Goal: Task Accomplishment & Management: Complete application form

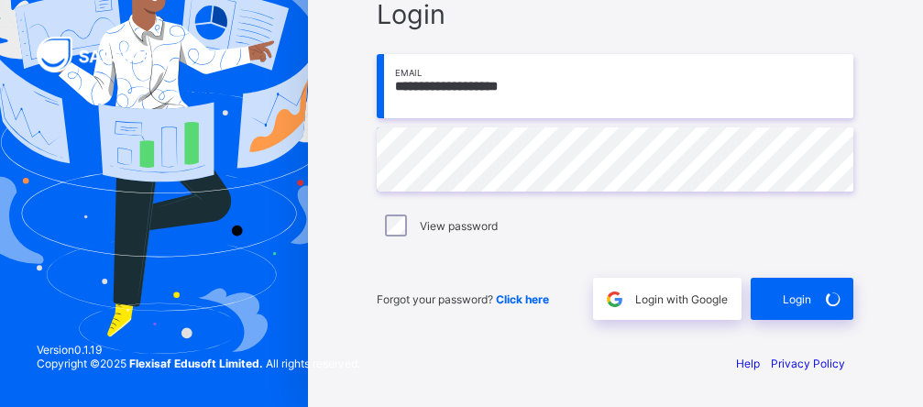
scroll to position [124, 0]
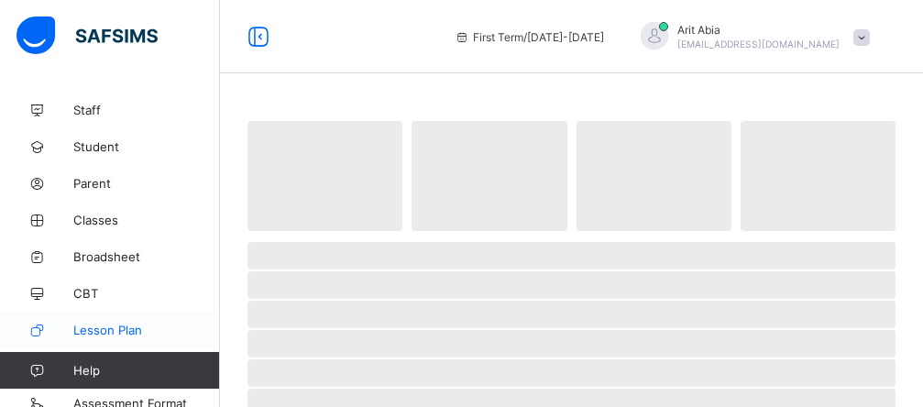
click at [107, 323] on span "Lesson Plan" at bounding box center [146, 330] width 147 height 15
click at [108, 326] on span "Lesson Plan" at bounding box center [146, 330] width 147 height 15
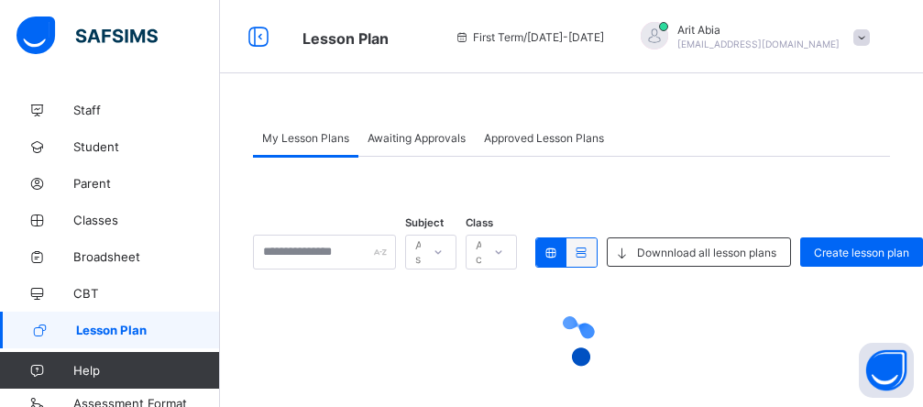
click at [444, 254] on icon at bounding box center [438, 252] width 11 height 18
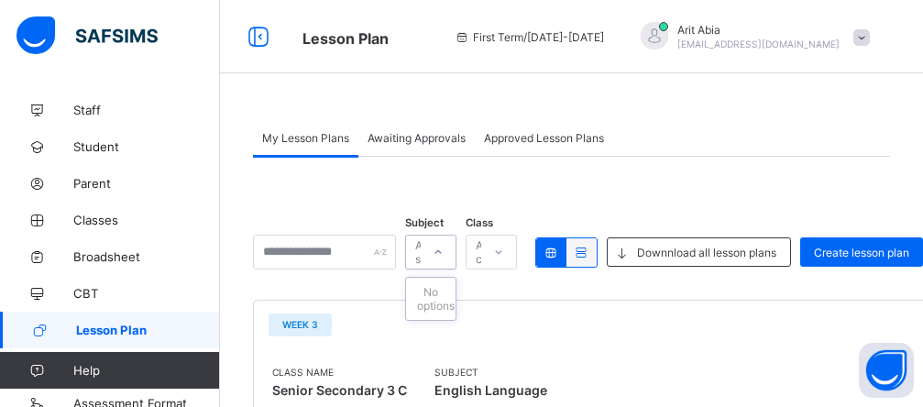
click at [517, 259] on div "All classes" at bounding box center [491, 252] width 51 height 35
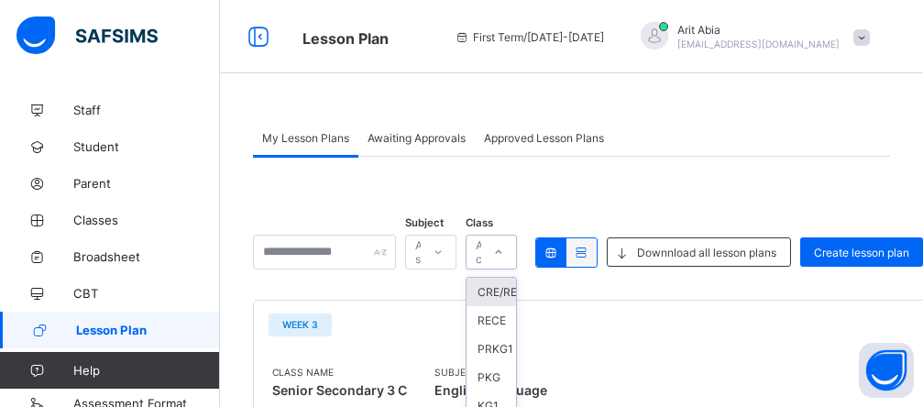
click at [516, 278] on div "CRE/REC" at bounding box center [492, 292] width 50 height 28
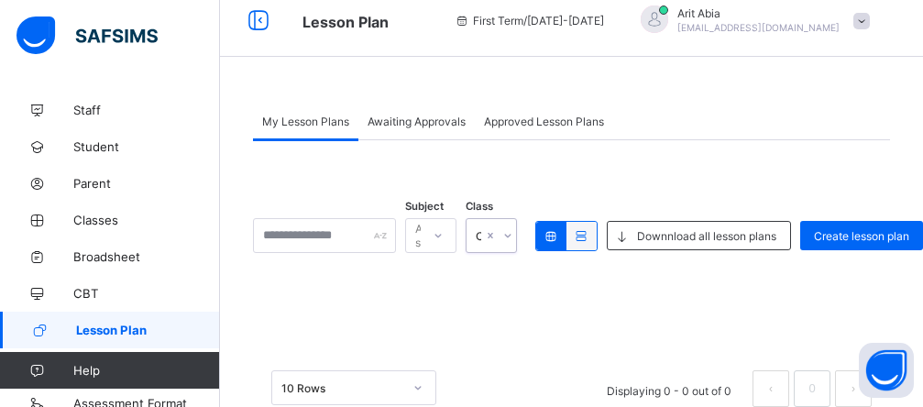
click at [444, 227] on icon at bounding box center [438, 236] width 11 height 18
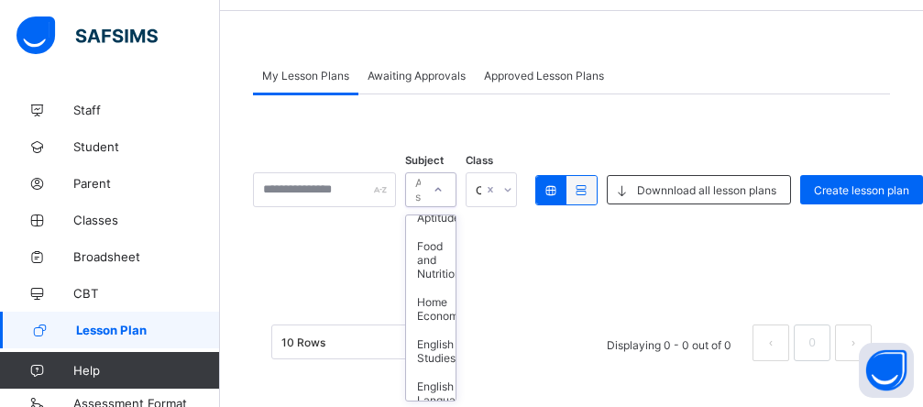
scroll to position [1541, 0]
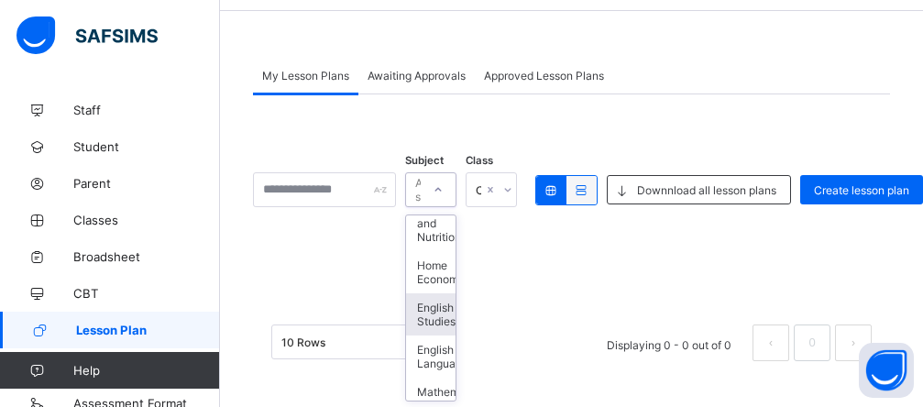
click at [456, 336] on div "English Studies" at bounding box center [431, 314] width 50 height 42
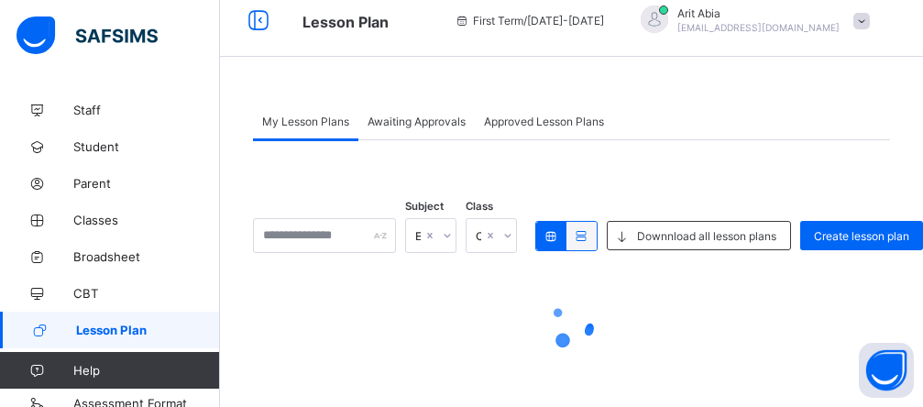
scroll to position [17, 0]
click at [517, 235] on div "CRE/REC" at bounding box center [491, 235] width 51 height 35
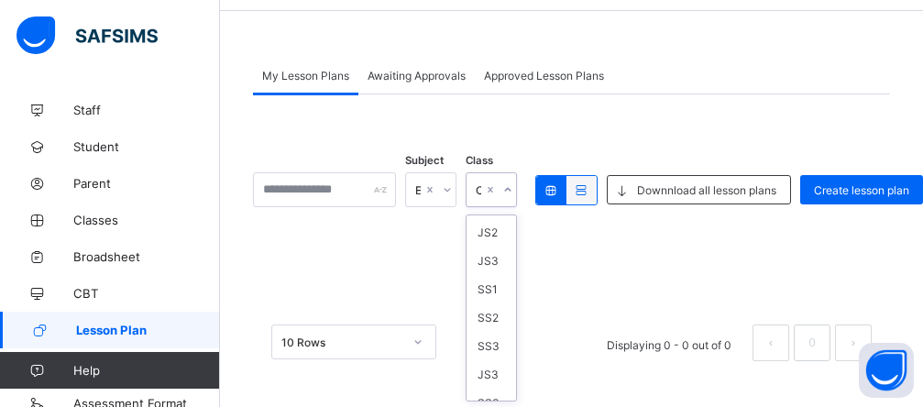
scroll to position [330, 0]
click at [516, 243] on div "JS1" at bounding box center [492, 241] width 50 height 28
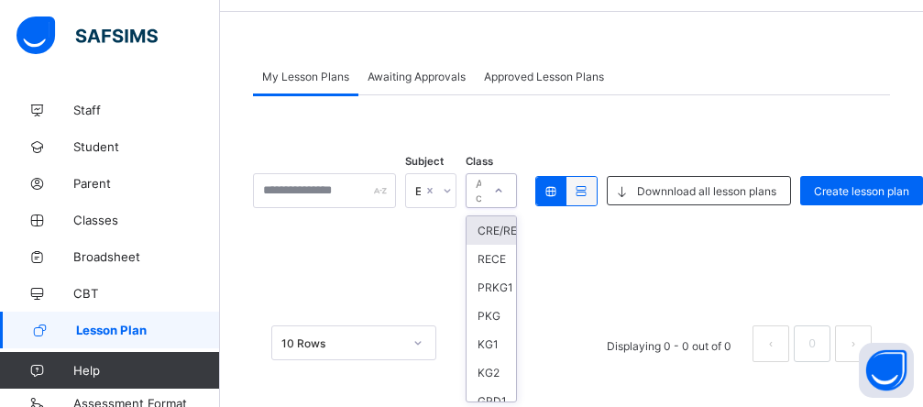
scroll to position [62, 0]
click at [517, 207] on div "option JS1, selected. option CRE/REC focused, 1 of 20. 20 results available. Us…" at bounding box center [491, 189] width 51 height 35
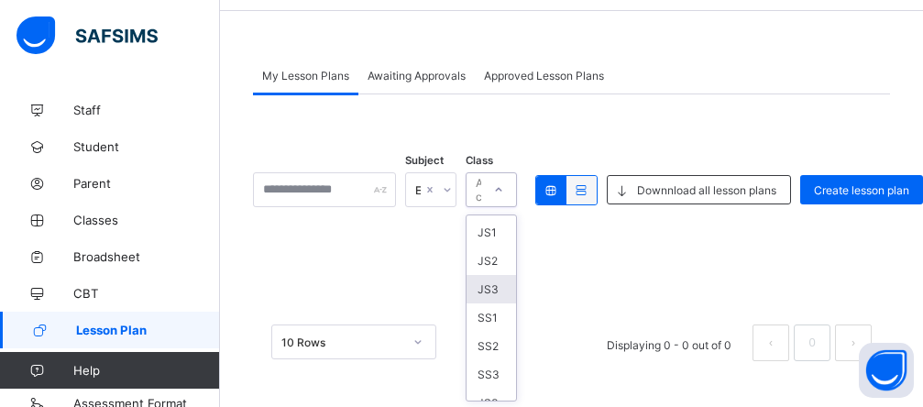
scroll to position [326, 0]
click at [516, 243] on div "JS1" at bounding box center [492, 245] width 50 height 28
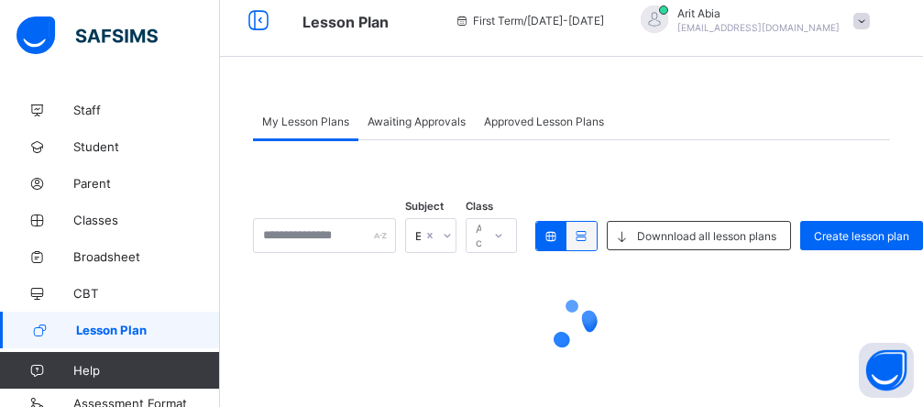
scroll to position [17, 0]
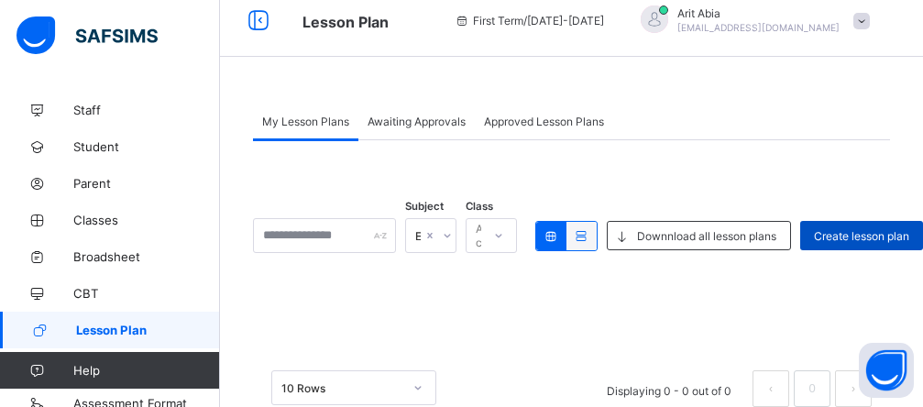
click at [860, 242] on span "Create lesson plan" at bounding box center [861, 236] width 95 height 14
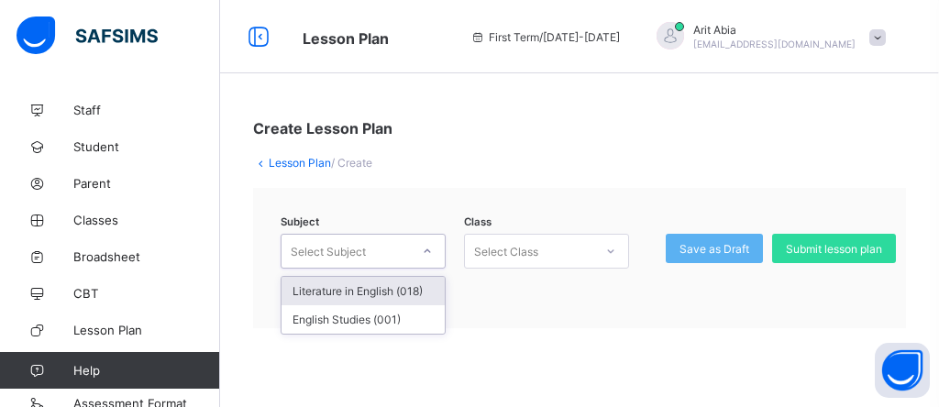
click at [430, 254] on icon at bounding box center [427, 251] width 11 height 18
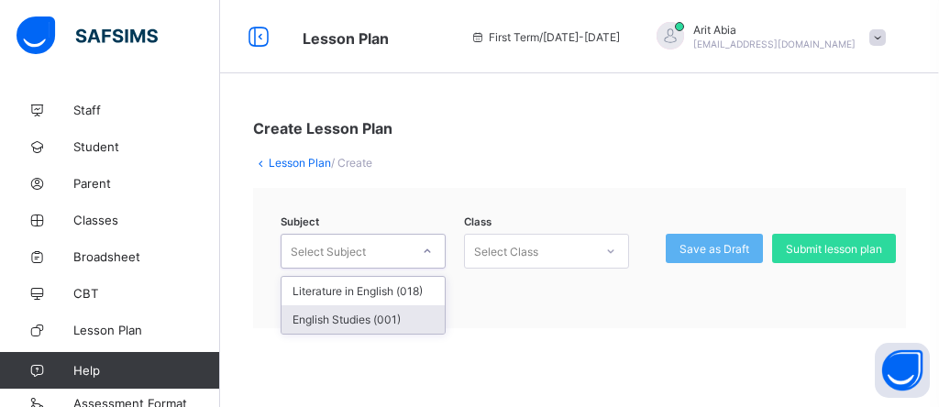
click at [401, 318] on div "English Studies (001)" at bounding box center [363, 319] width 163 height 28
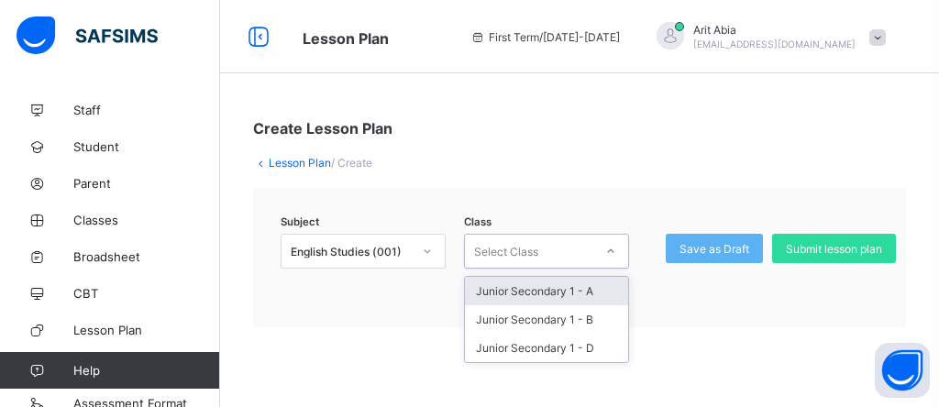
click at [609, 249] on icon at bounding box center [610, 251] width 11 height 18
click at [583, 288] on div "Junior Secondary 1 - A" at bounding box center [546, 291] width 163 height 28
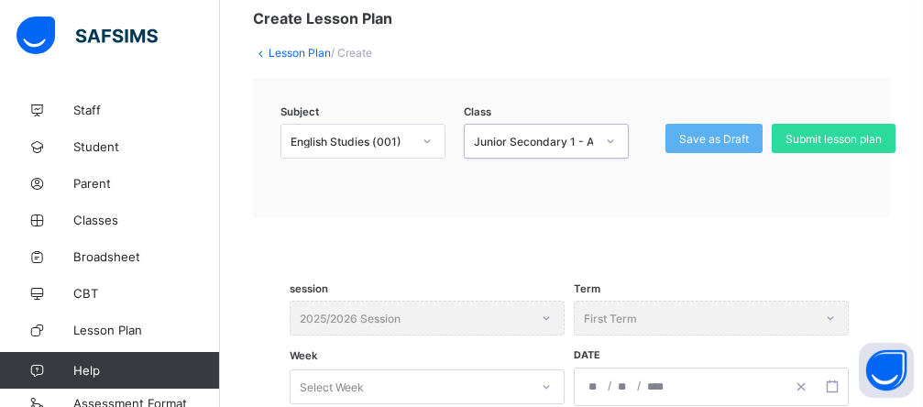
scroll to position [305, 0]
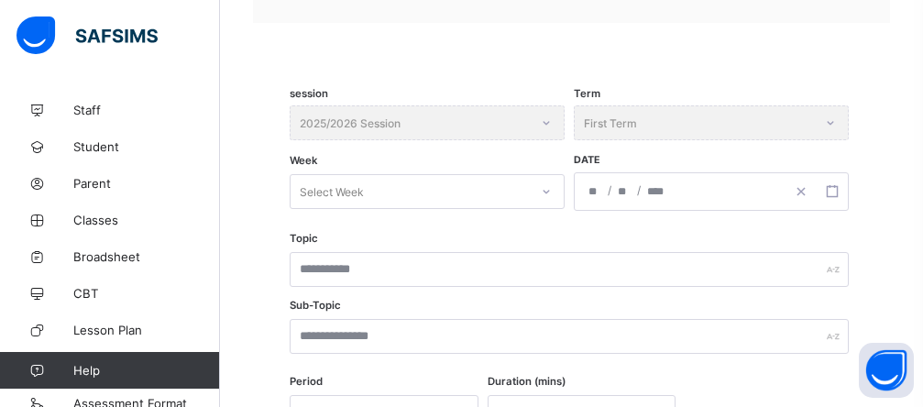
click at [549, 193] on icon at bounding box center [546, 191] width 11 height 18
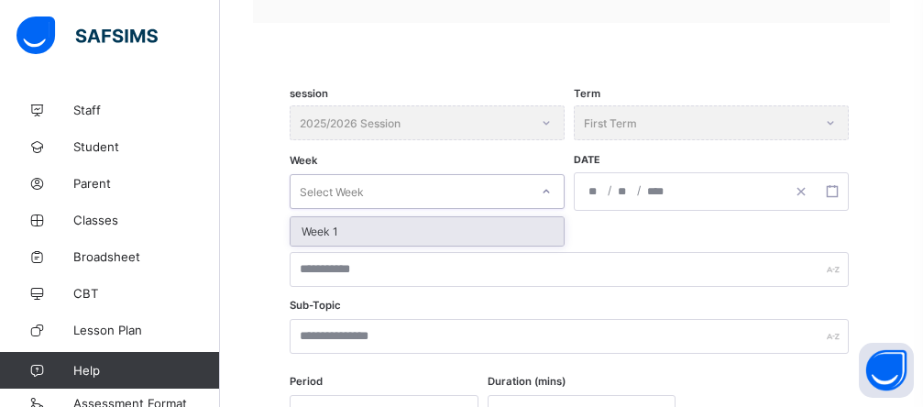
click at [462, 228] on div "Week 1" at bounding box center [427, 231] width 273 height 28
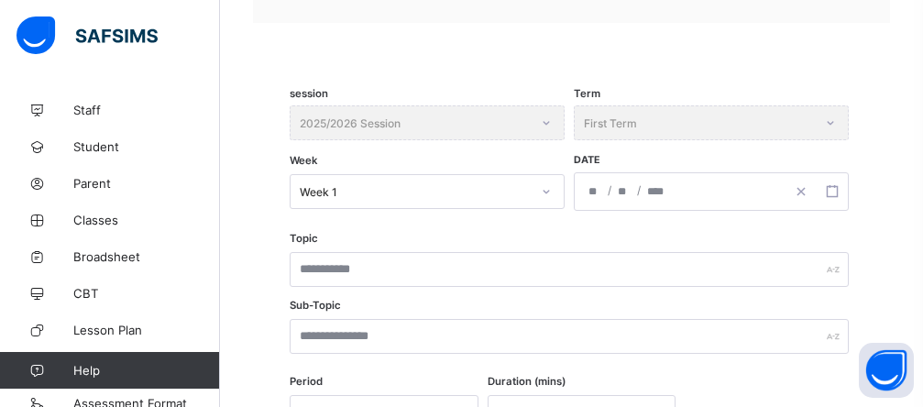
click at [587, 193] on div "/ /" at bounding box center [680, 191] width 211 height 37
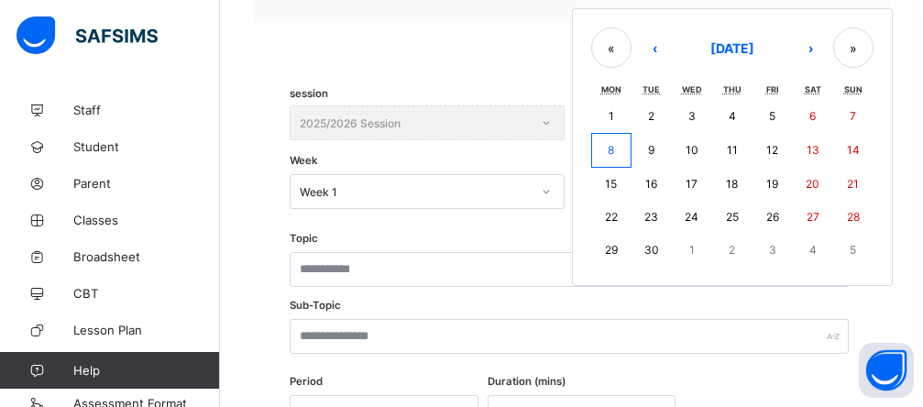
click at [619, 149] on button "8" at bounding box center [611, 150] width 40 height 35
type input "**********"
type input "*"
type input "****"
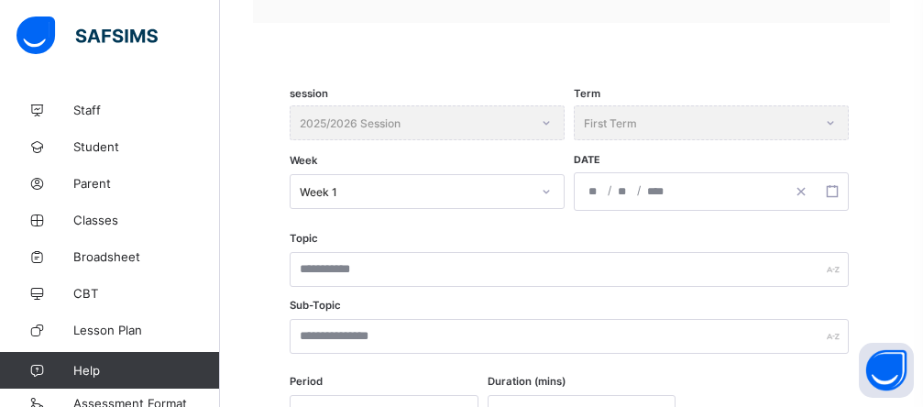
click at [334, 235] on div "Topic Sub-Topic" at bounding box center [572, 305] width 564 height 143
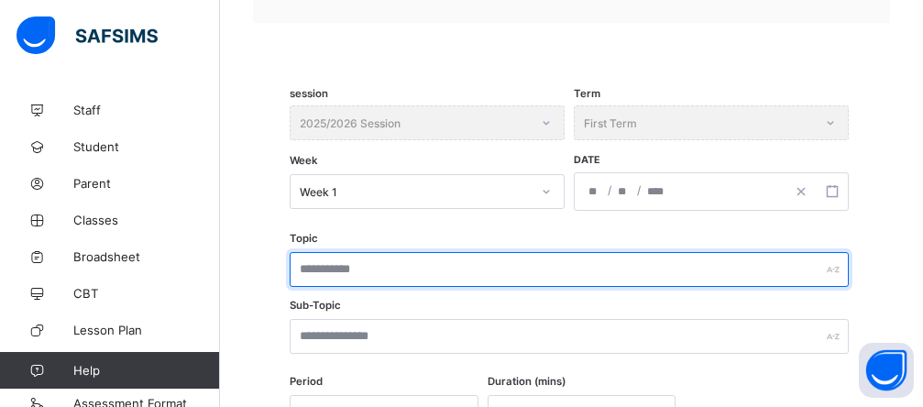
click at [385, 271] on input "text" at bounding box center [569, 269] width 559 height 35
type input "*******"
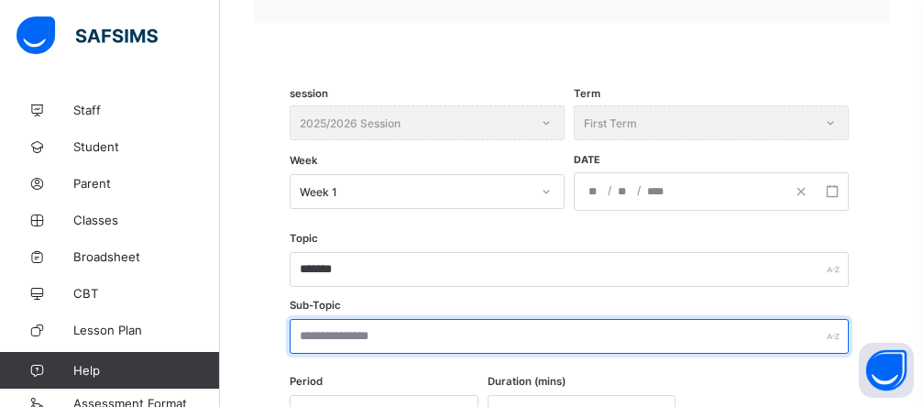
click at [392, 343] on input "text" at bounding box center [569, 336] width 559 height 35
type input "*"
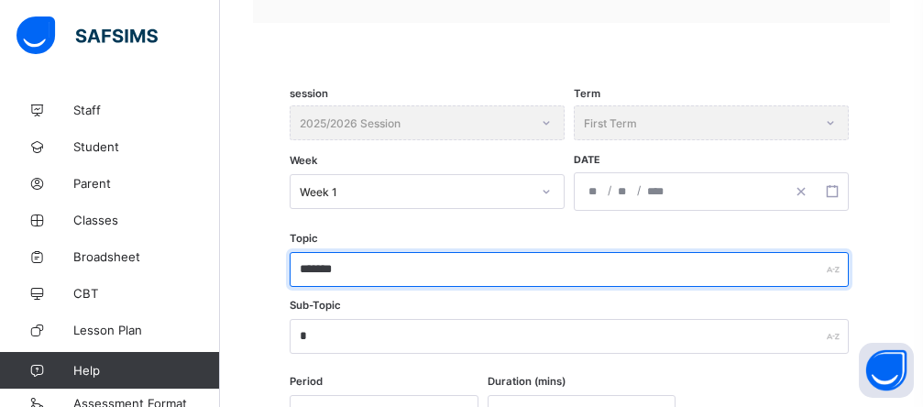
click at [304, 276] on input "*******" at bounding box center [569, 269] width 559 height 35
click at [365, 274] on input "*******" at bounding box center [569, 269] width 559 height 35
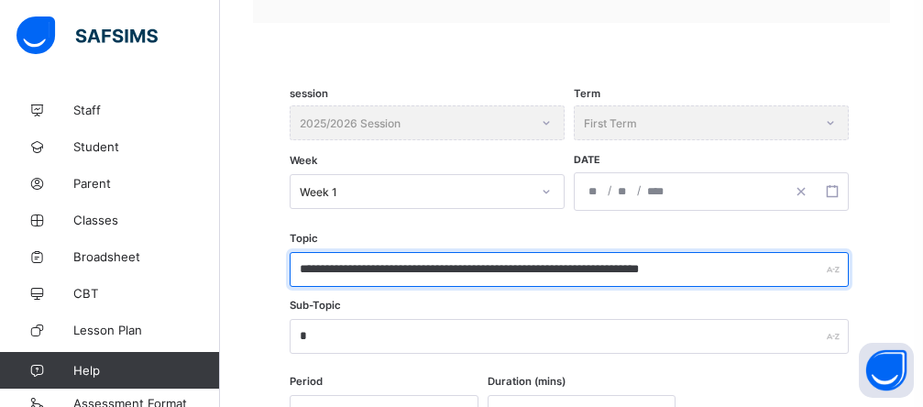
type input "**********"
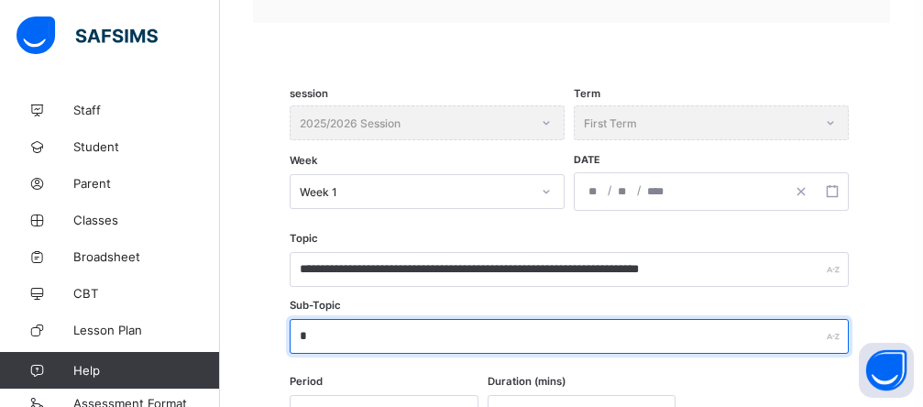
click at [310, 337] on input "*" at bounding box center [569, 336] width 559 height 35
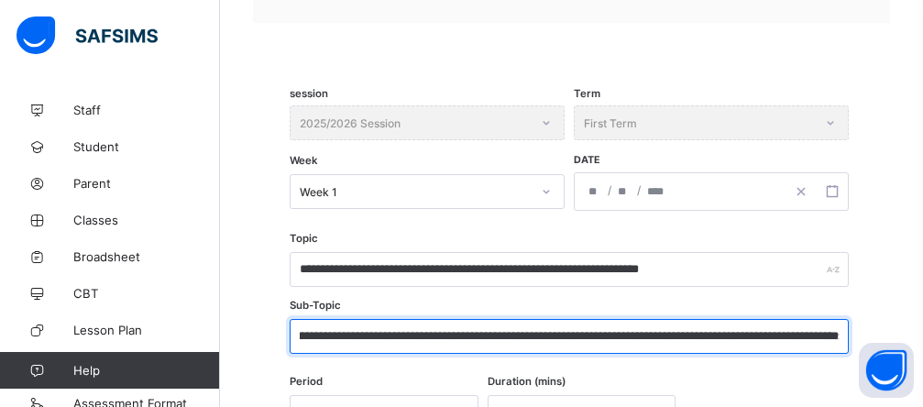
scroll to position [0, 240]
type input "**********"
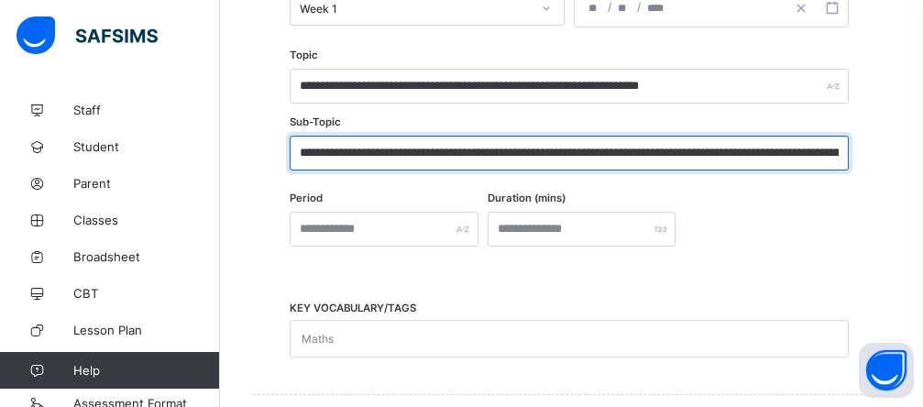
scroll to position [502, 0]
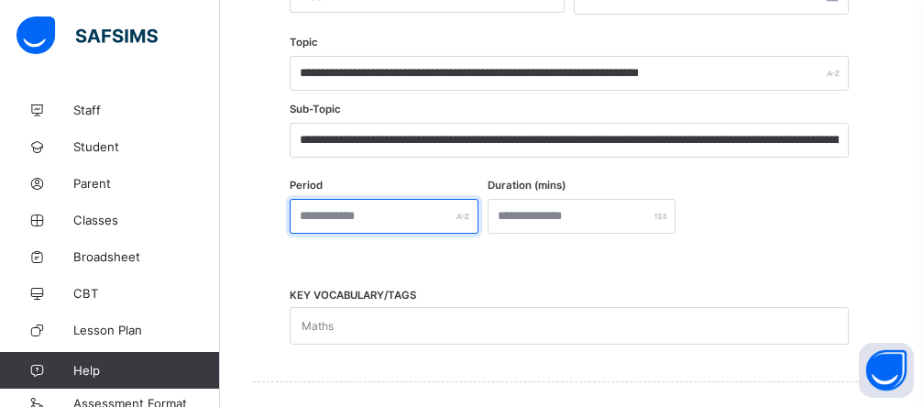
click at [398, 222] on input "text" at bounding box center [384, 216] width 189 height 35
type input "**"
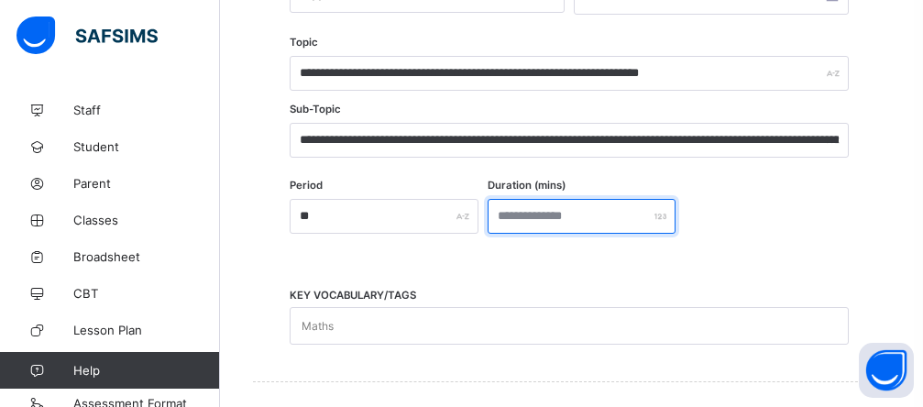
click at [555, 215] on input "number" at bounding box center [582, 216] width 189 height 35
type input "***"
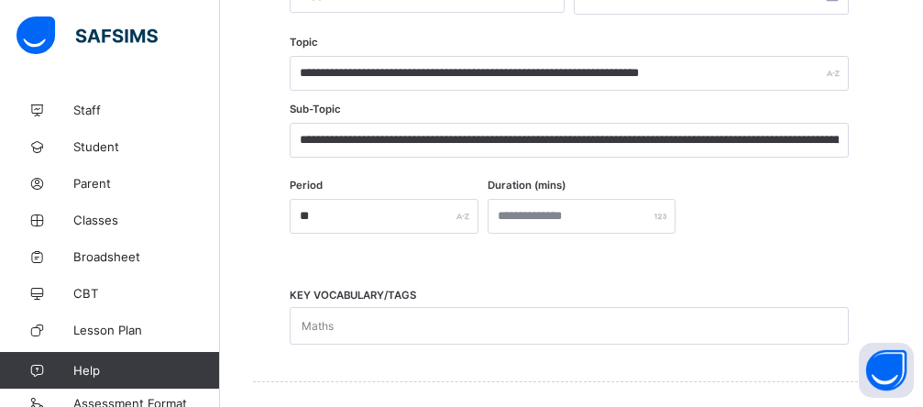
click at [358, 326] on div "Maths" at bounding box center [552, 326] width 523 height 36
type input "*"
type input "*******"
type input "**********"
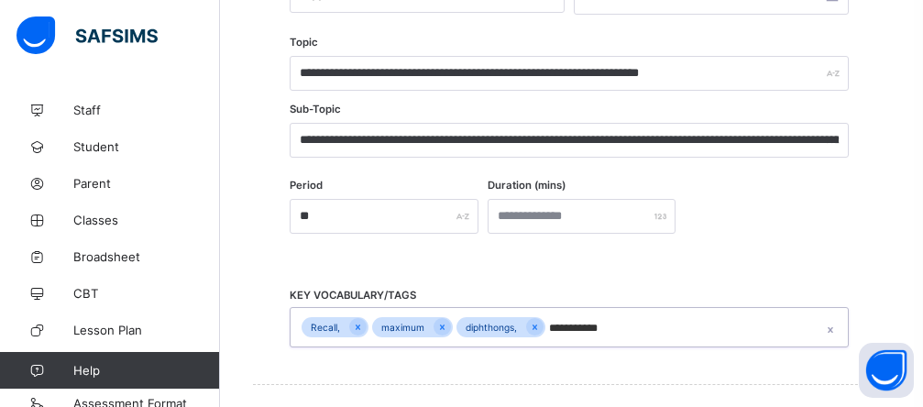
type input "**********"
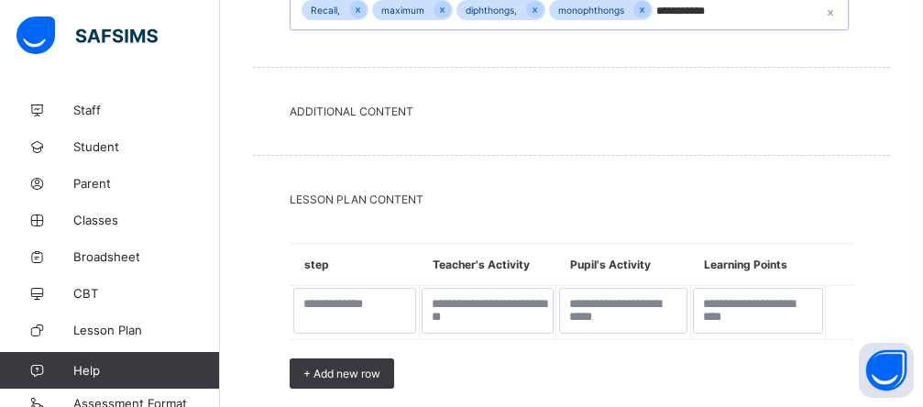
scroll to position [905, 0]
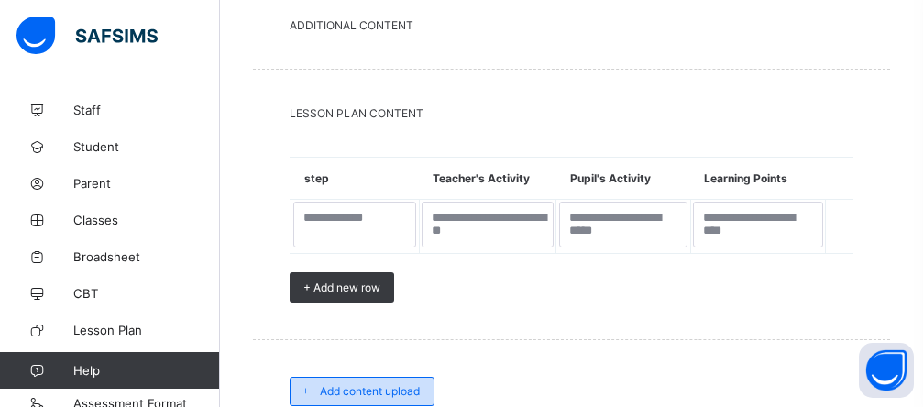
type input "**********"
click at [333, 392] on span "Add content upload" at bounding box center [370, 391] width 100 height 14
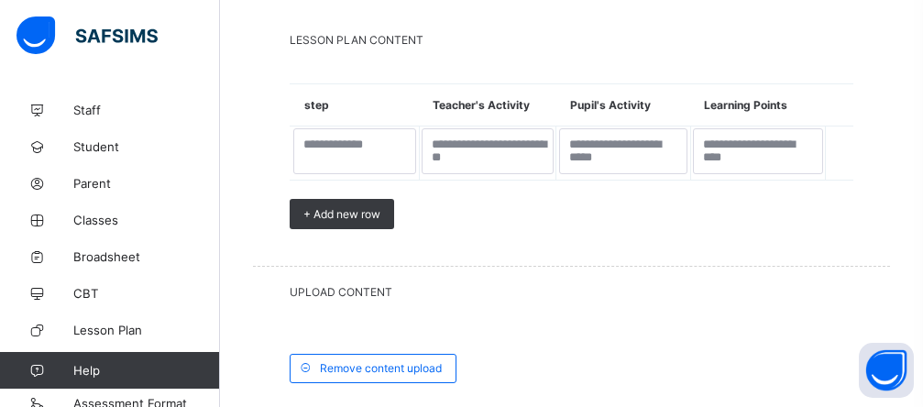
scroll to position [1064, 0]
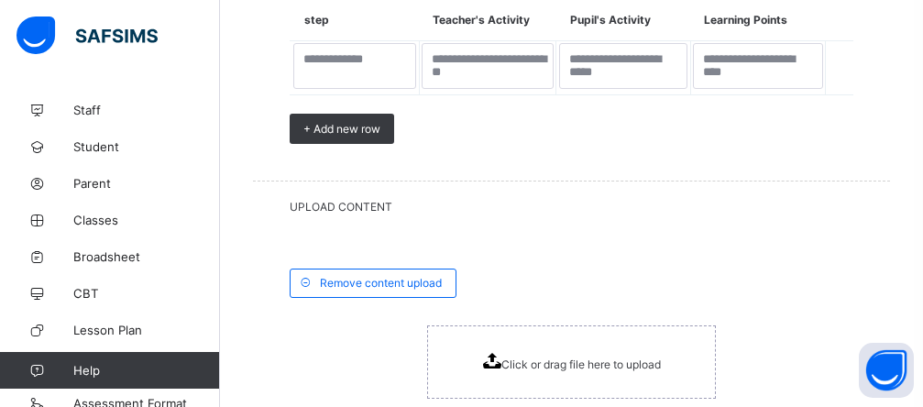
click at [580, 371] on span "Click or drag file here to upload" at bounding box center [582, 365] width 160 height 14
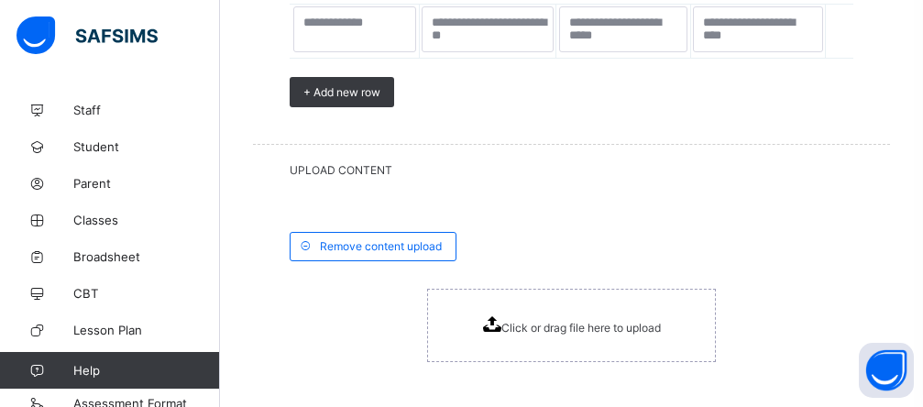
scroll to position [1137, 0]
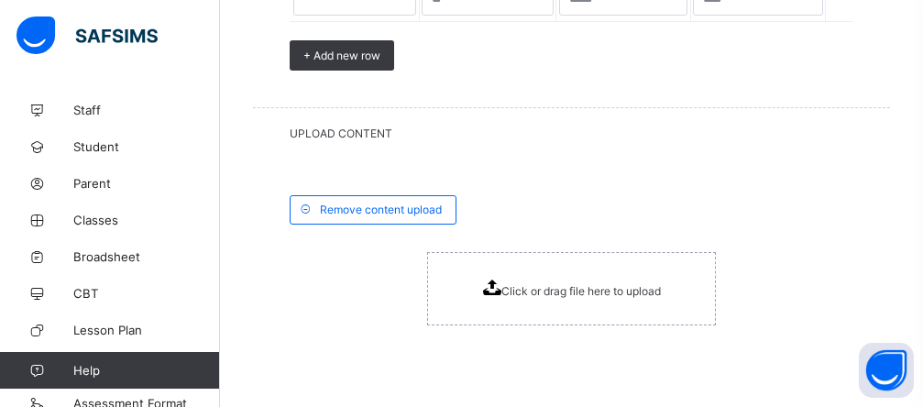
click at [351, 138] on span "UPLOAD CONTENT" at bounding box center [572, 134] width 564 height 14
click at [320, 145] on div "UPLOAD CONTENT" at bounding box center [571, 133] width 637 height 50
click at [298, 140] on span "UPLOAD CONTENT" at bounding box center [572, 134] width 564 height 14
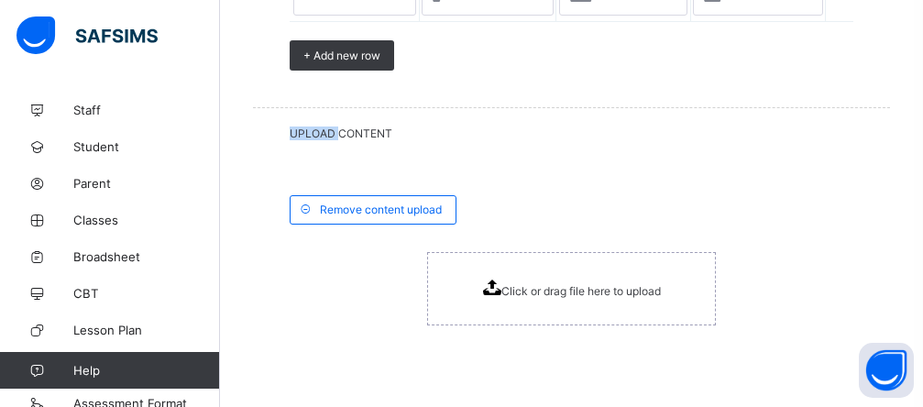
click at [567, 294] on span "Click or drag file here to upload" at bounding box center [582, 291] width 160 height 14
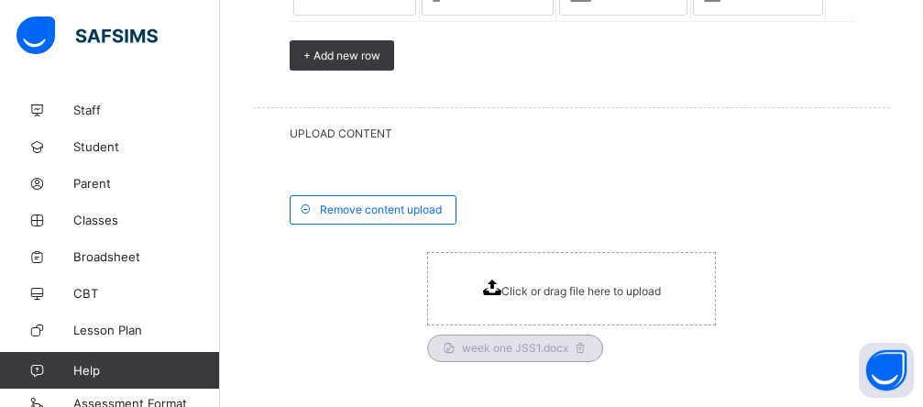
click at [507, 353] on span "week one JSS1.docx" at bounding box center [515, 348] width 147 height 14
click at [554, 353] on span "week one JSS1.docx" at bounding box center [515, 348] width 147 height 14
click at [526, 355] on span "week one JSS1.docx" at bounding box center [515, 348] width 147 height 14
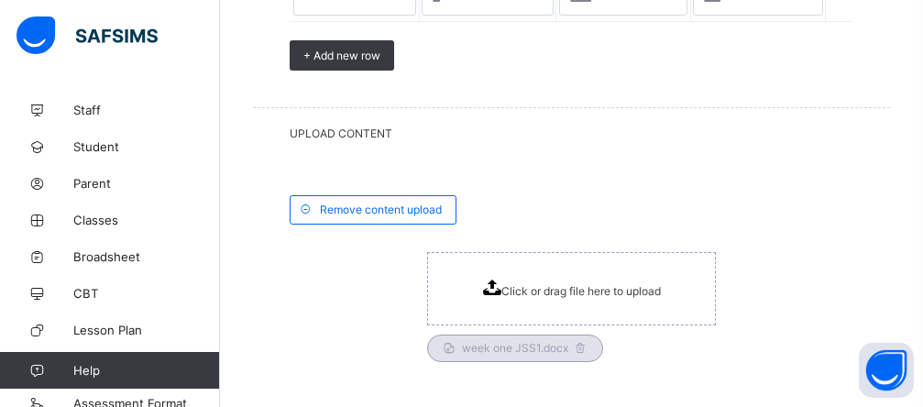
click at [504, 355] on span "week one JSS1.docx" at bounding box center [515, 348] width 147 height 14
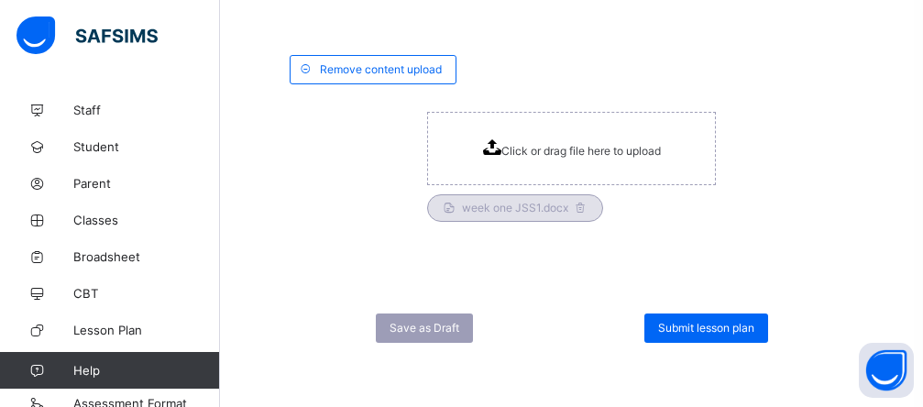
click at [510, 205] on span "week one JSS1.docx" at bounding box center [515, 208] width 147 height 14
click at [591, 267] on div "Remove content upload Click or drag file here to upload week one JSS1.docx" at bounding box center [571, 147] width 637 height 259
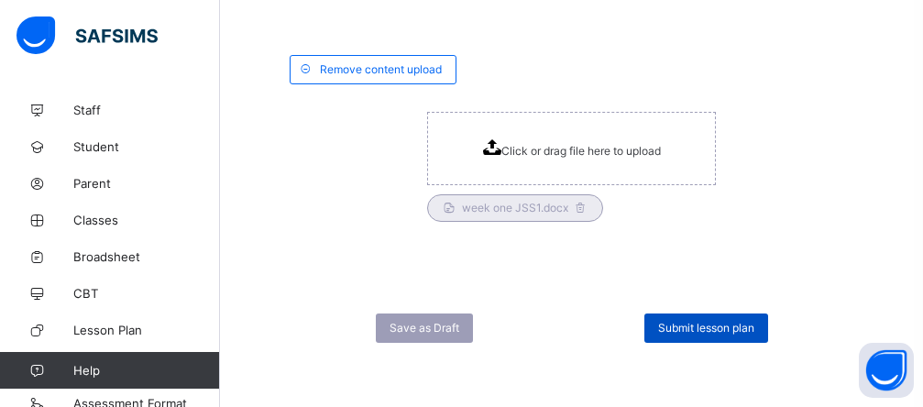
click at [696, 326] on span "Submit lesson plan" at bounding box center [706, 328] width 96 height 14
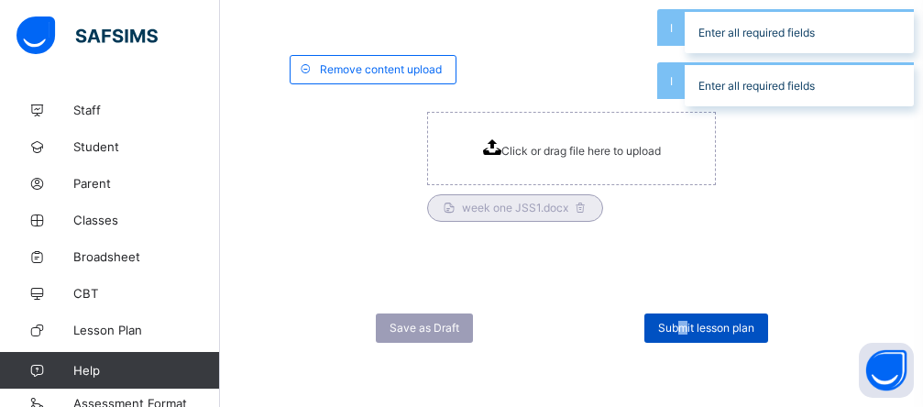
scroll to position [1285, 0]
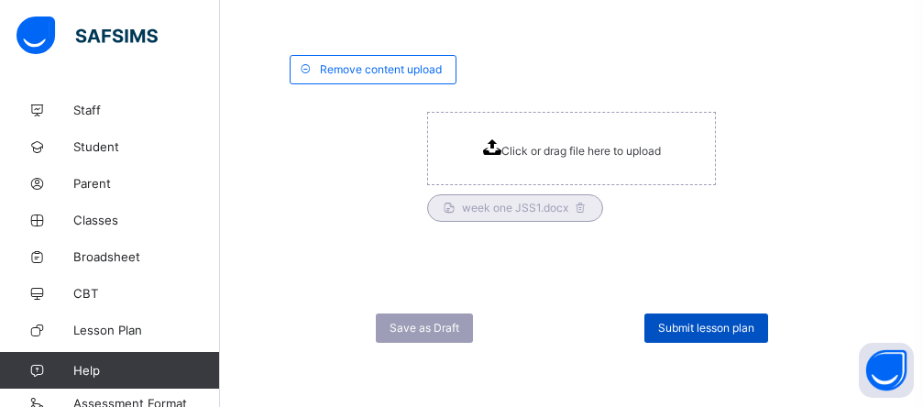
click at [718, 327] on span "Submit lesson plan" at bounding box center [706, 328] width 96 height 14
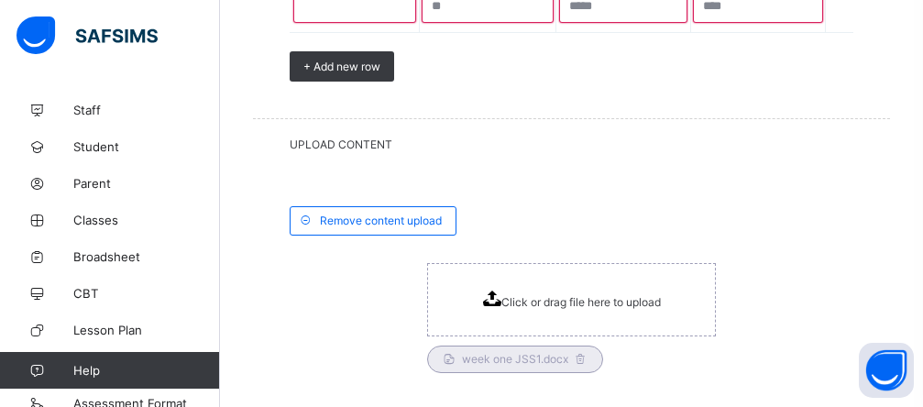
scroll to position [1065, 0]
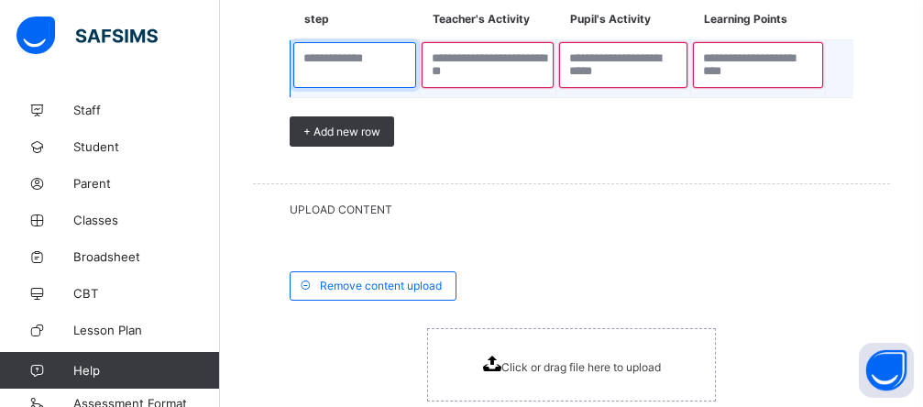
click at [375, 73] on textarea at bounding box center [355, 65] width 124 height 46
type textarea "*"
type textarea "***"
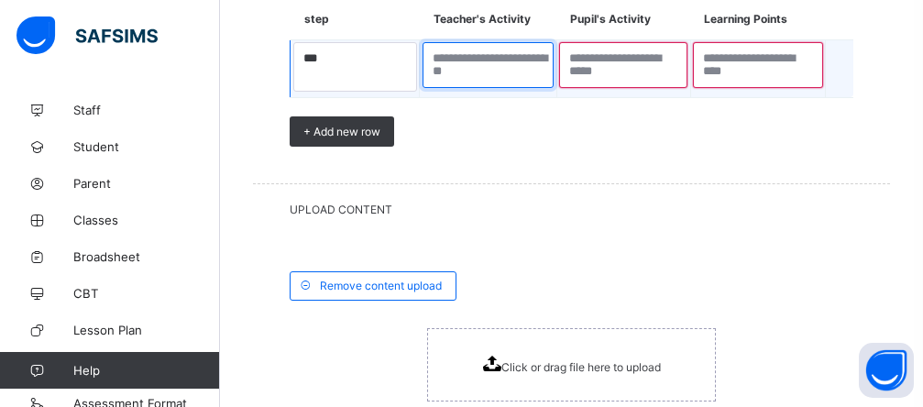
click at [467, 75] on textarea at bounding box center [489, 65] width 132 height 46
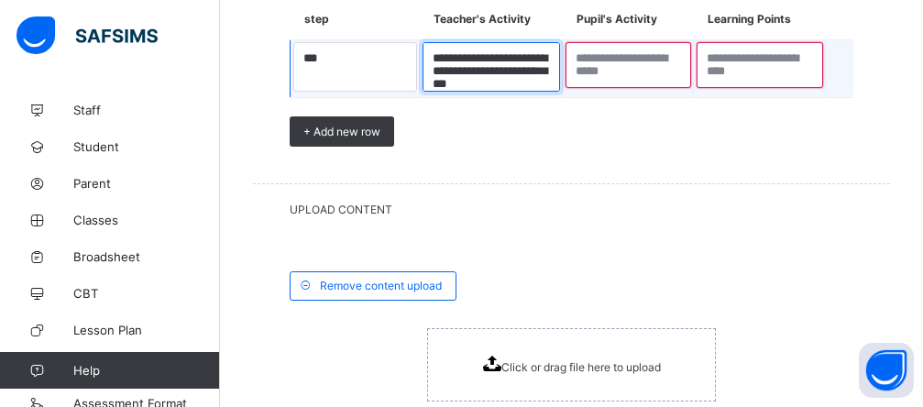
scroll to position [21, 0]
type textarea "**********"
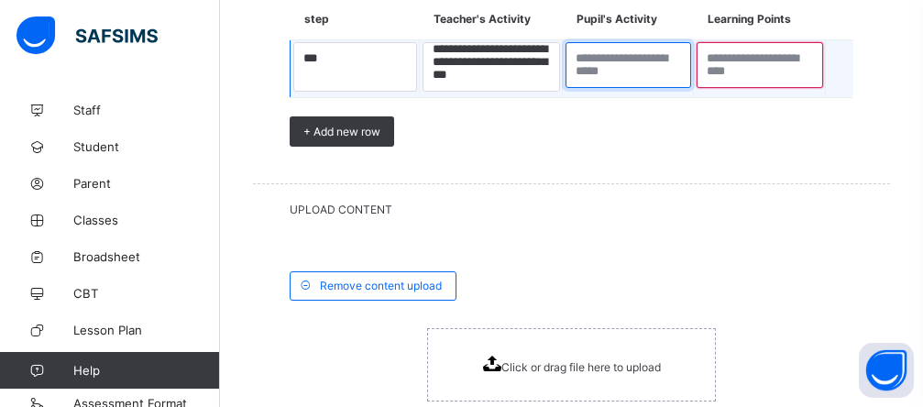
drag, startPoint x: 598, startPoint y: 80, endPoint x: 580, endPoint y: 51, distance: 33.8
click at [597, 76] on textarea at bounding box center [629, 65] width 126 height 46
type textarea "**********"
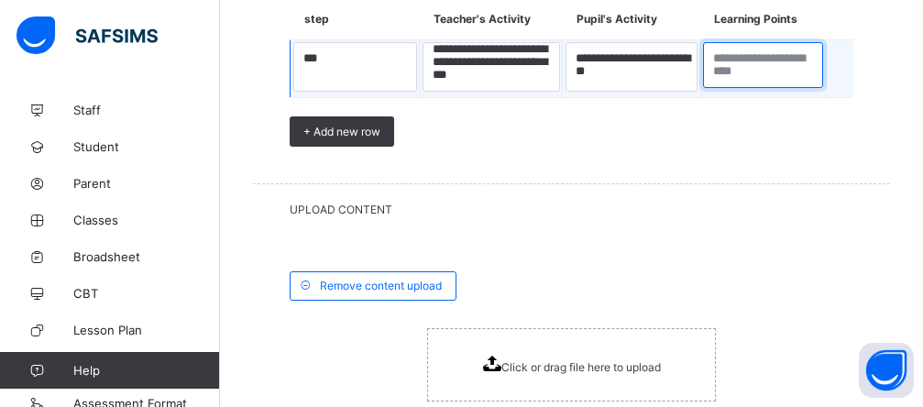
click at [744, 81] on textarea at bounding box center [763, 65] width 120 height 46
type textarea "**********"
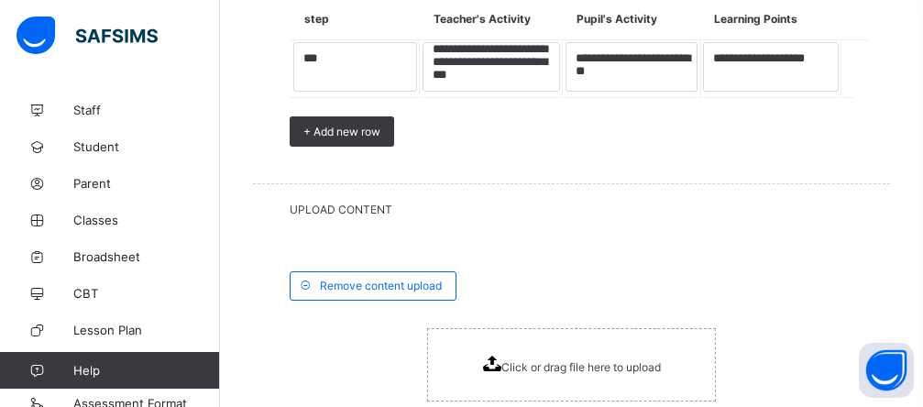
click at [546, 370] on span "Click or drag file here to upload" at bounding box center [582, 367] width 160 height 14
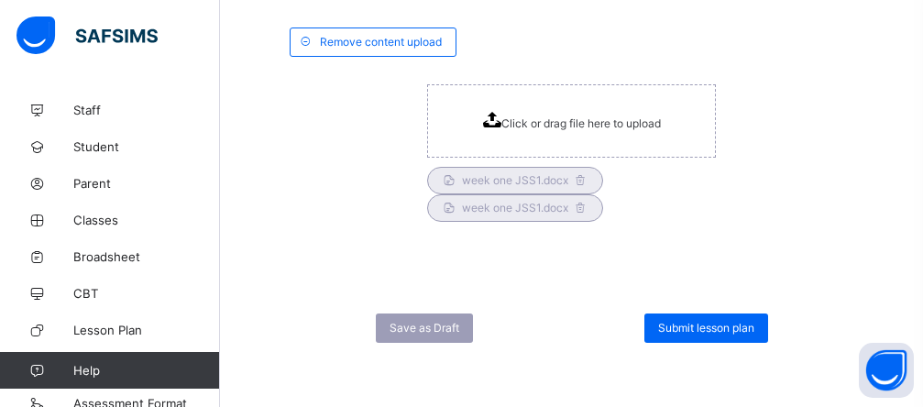
click at [690, 330] on span "Submit lesson plan" at bounding box center [706, 328] width 96 height 14
click at [0, 0] on div "× Submit Please select a staff to review the lesson plan. If the staff member i…" at bounding box center [0, 0] width 0 height 0
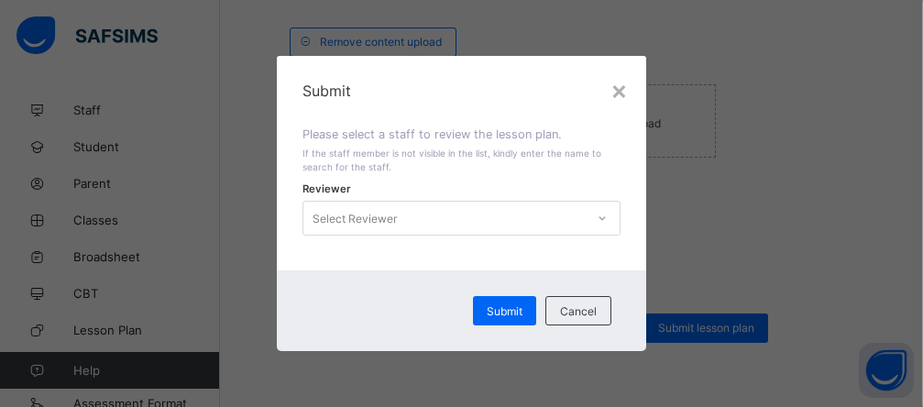
click at [608, 219] on icon at bounding box center [602, 218] width 11 height 18
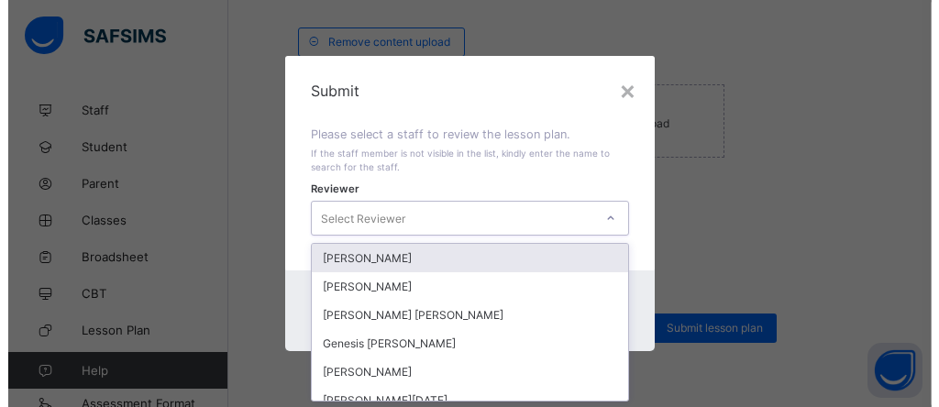
scroll to position [0, 0]
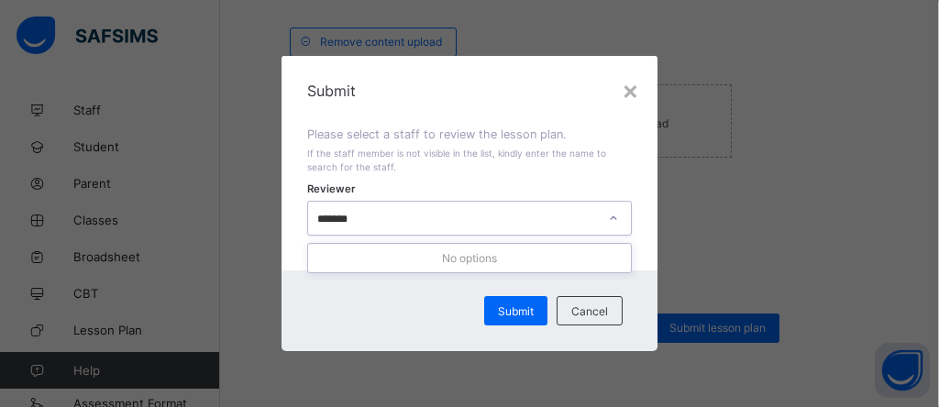
type input "********"
click at [616, 221] on icon at bounding box center [613, 218] width 11 height 18
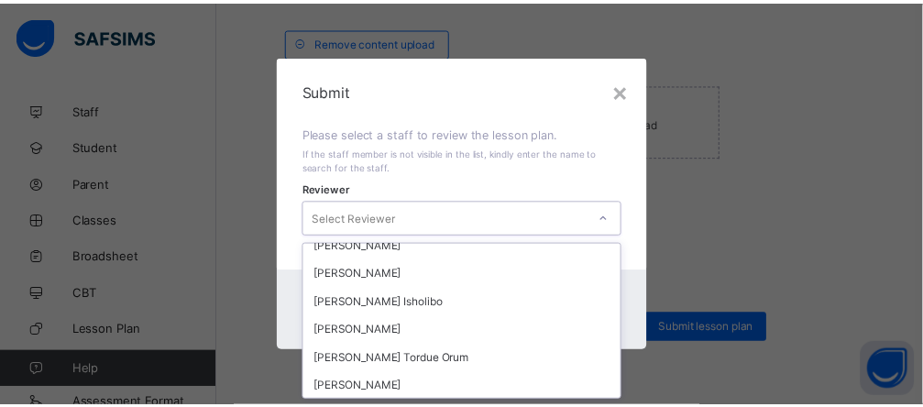
scroll to position [220, 0]
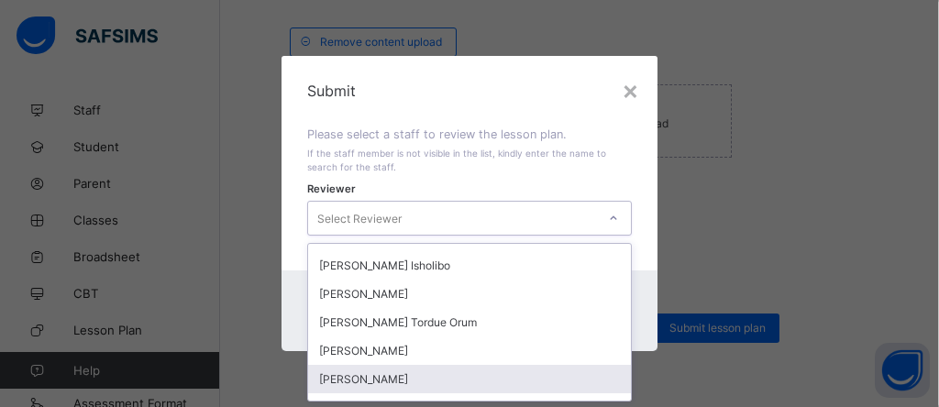
click at [361, 371] on div "[PERSON_NAME]" at bounding box center [469, 379] width 323 height 28
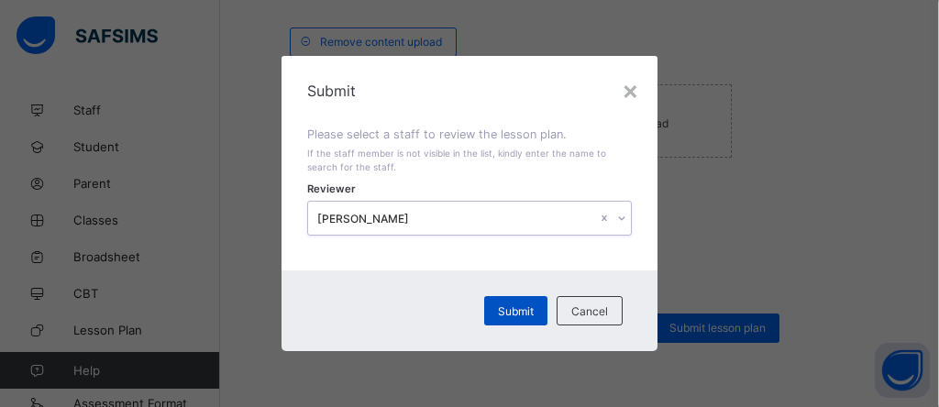
click at [505, 313] on span "Submit" at bounding box center [516, 311] width 36 height 14
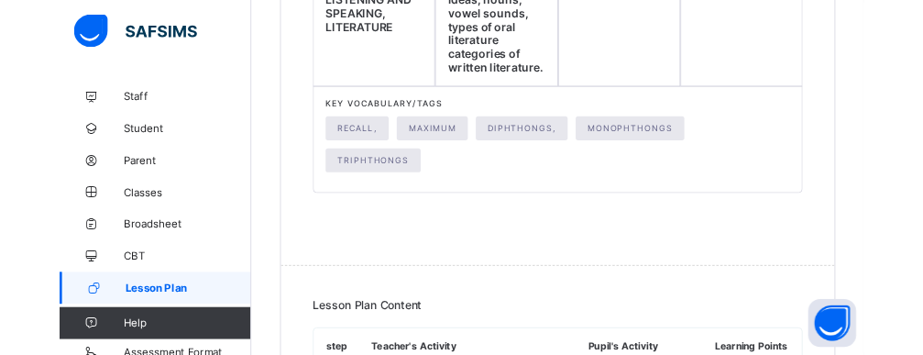
scroll to position [695, 0]
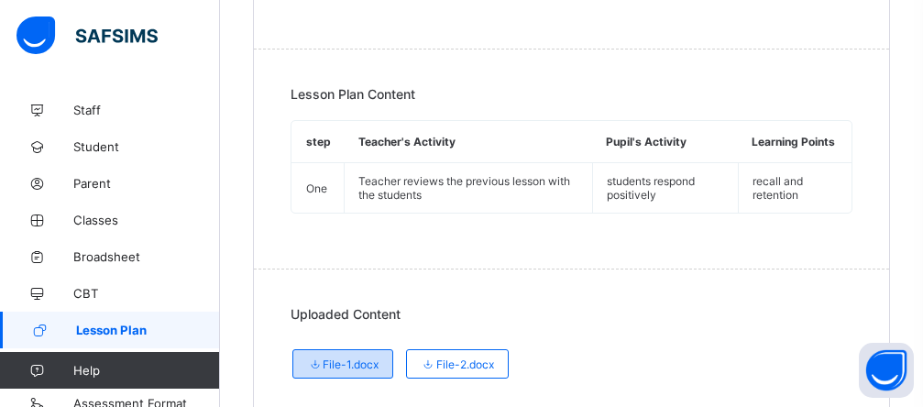
click at [373, 358] on span "File-1.docx" at bounding box center [343, 365] width 72 height 14
click at [372, 358] on span "File-1.docx" at bounding box center [343, 365] width 72 height 14
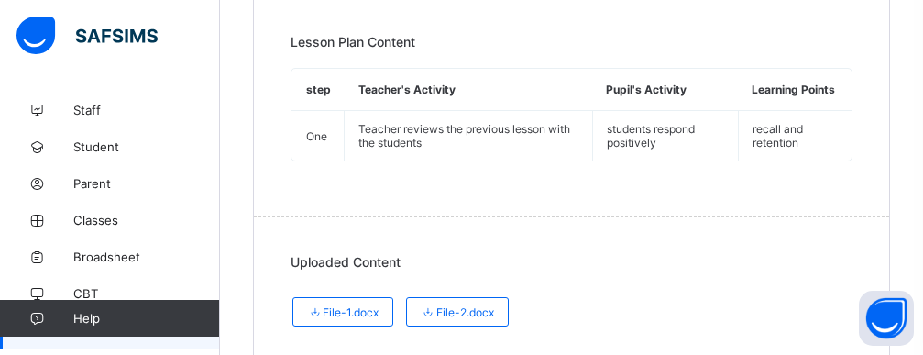
scroll to position [67, 0]
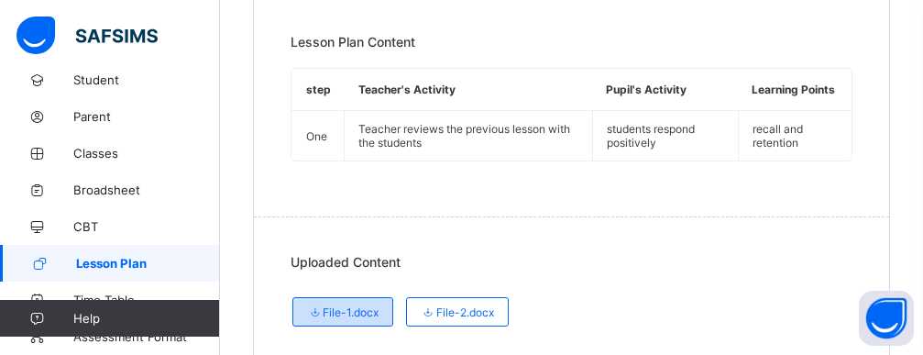
click at [360, 305] on span "File-1.docx" at bounding box center [343, 312] width 72 height 14
